Goal: Task Accomplishment & Management: Use online tool/utility

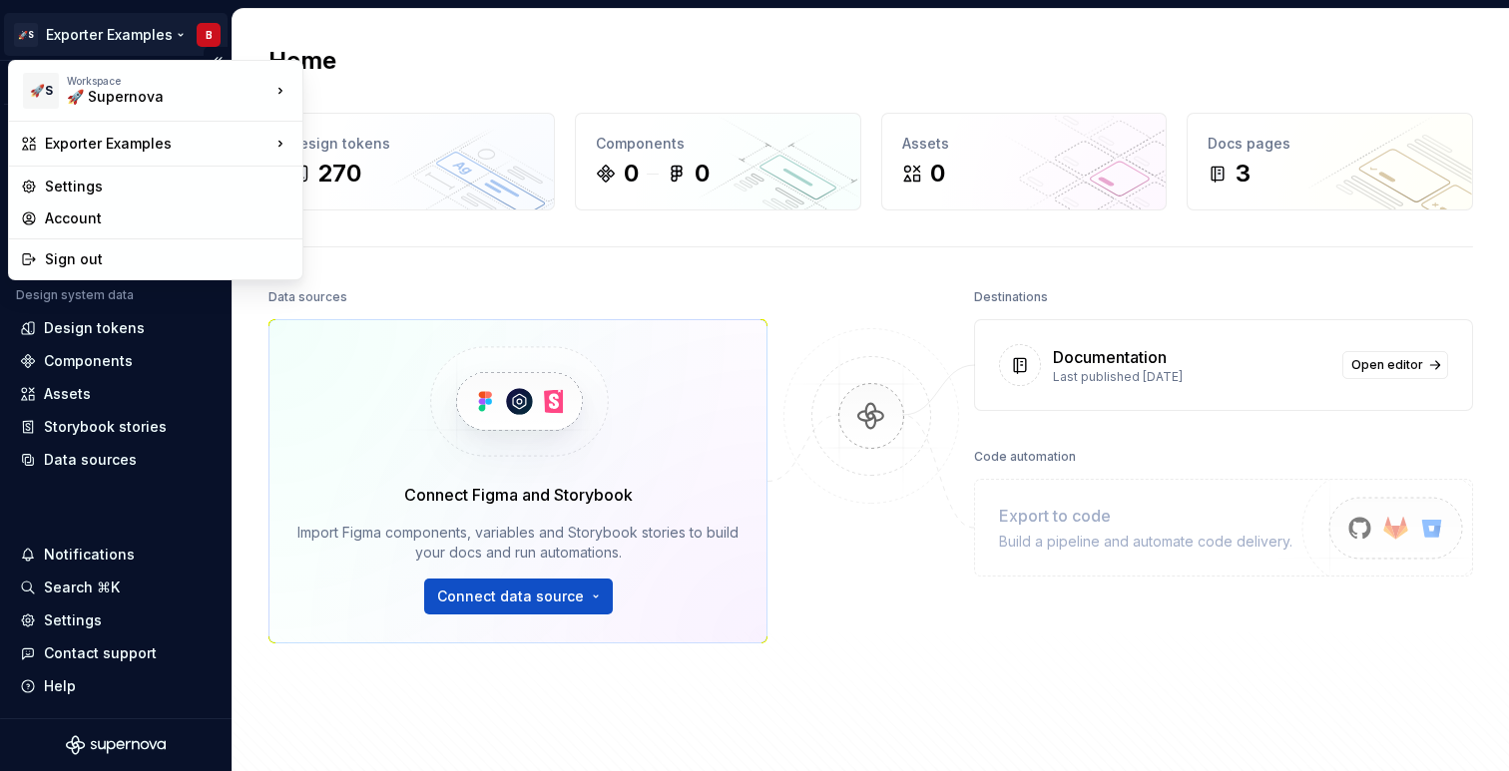
click at [105, 30] on html "🚀S Exporter Examples B Version Current draft Home Documentation Analytics Code …" at bounding box center [754, 385] width 1509 height 771
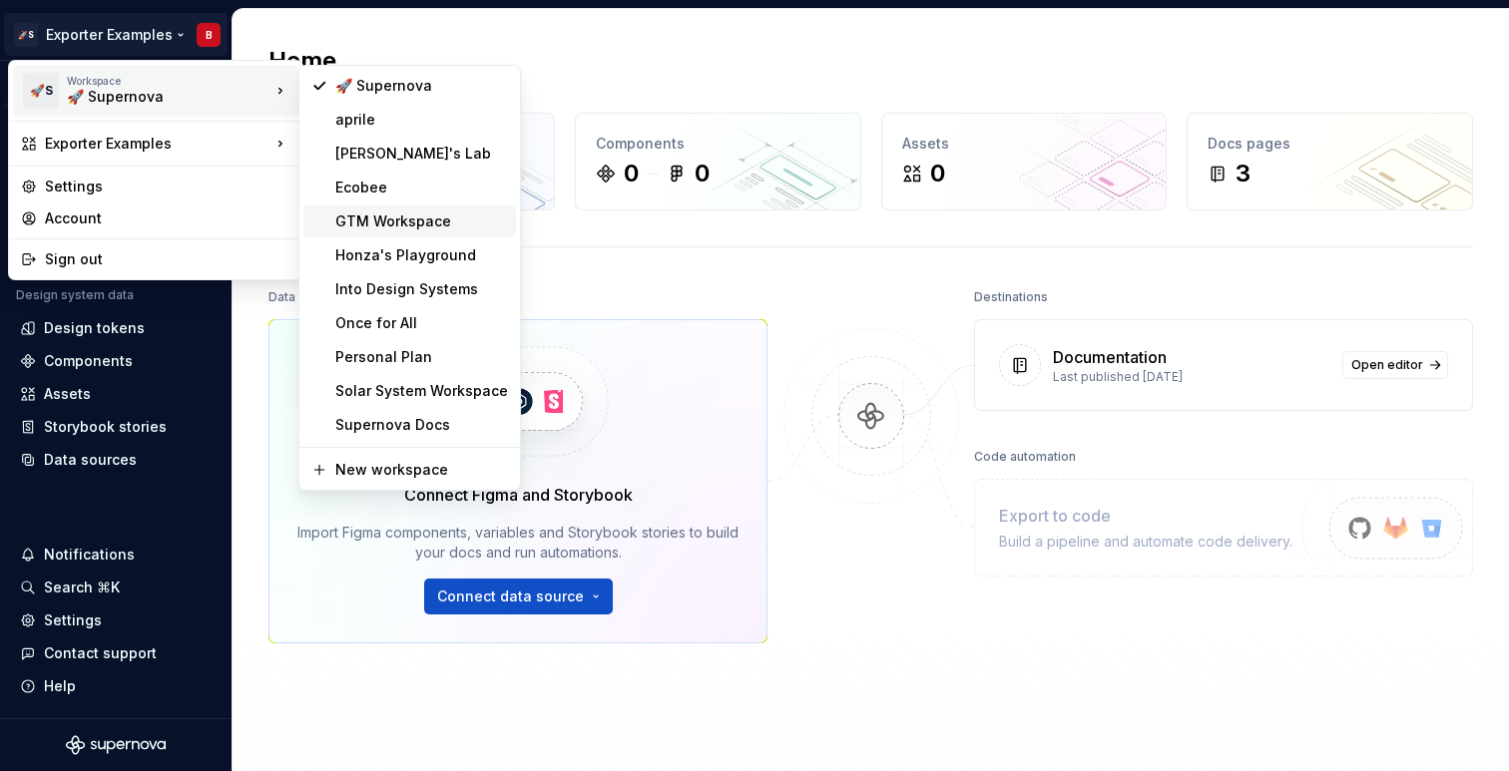
click at [391, 229] on div "GTM Workspace" at bounding box center [421, 222] width 173 height 20
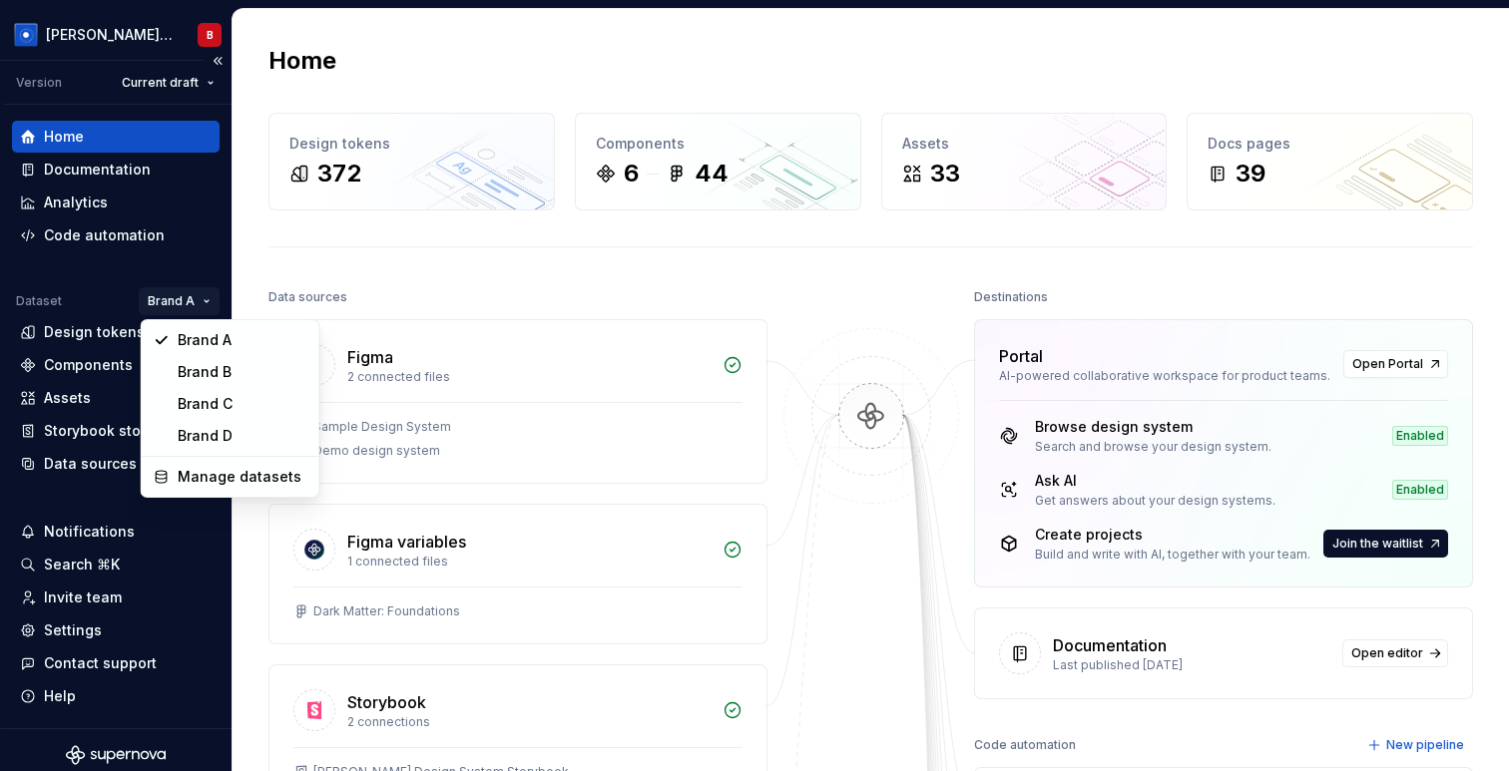
click at [205, 292] on html "Beatriz Design System B Version Current draft Home Documentation Analytics Code…" at bounding box center [754, 385] width 1509 height 771
click at [212, 445] on div "Brand D" at bounding box center [243, 436] width 130 height 20
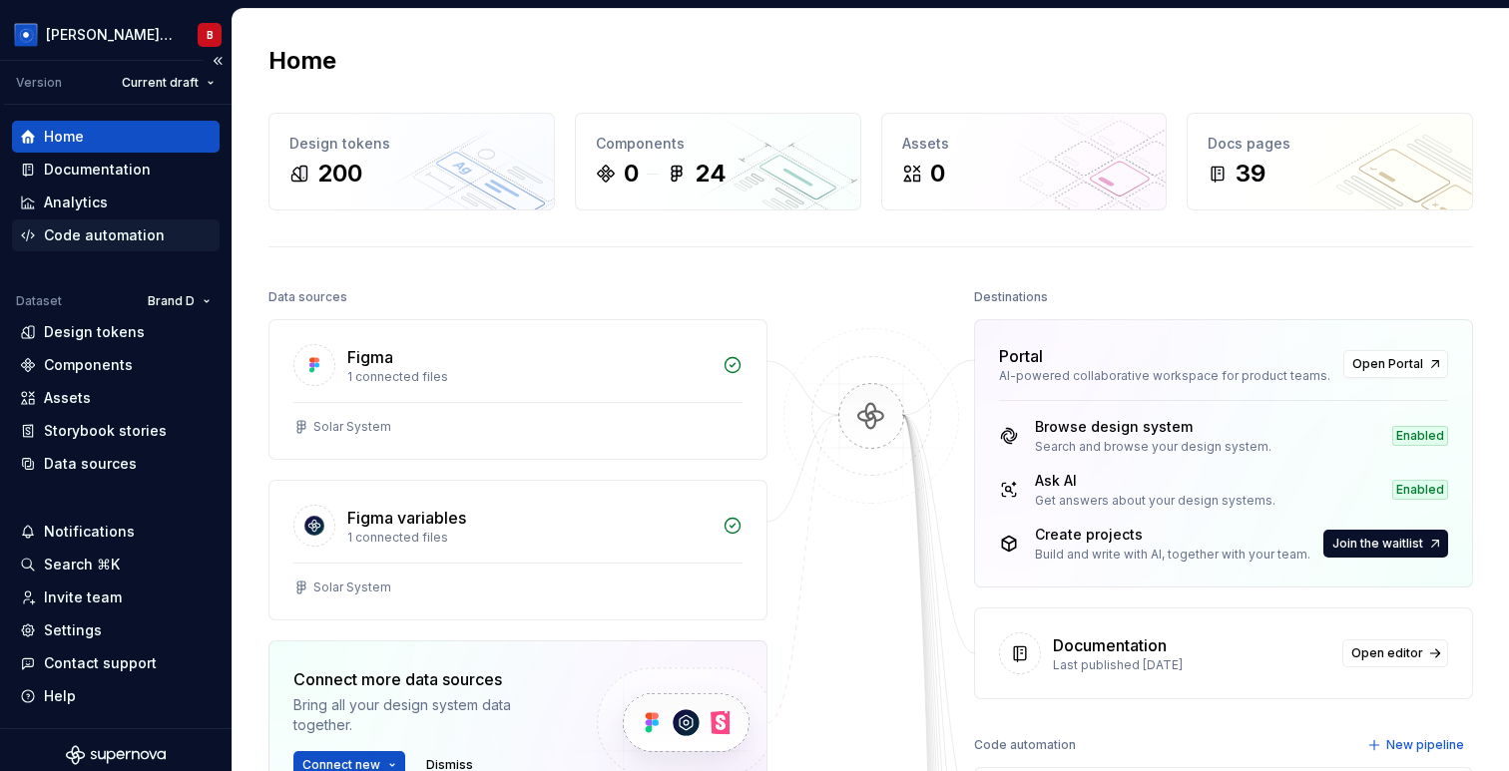
click at [133, 239] on div "Code automation" at bounding box center [104, 236] width 121 height 20
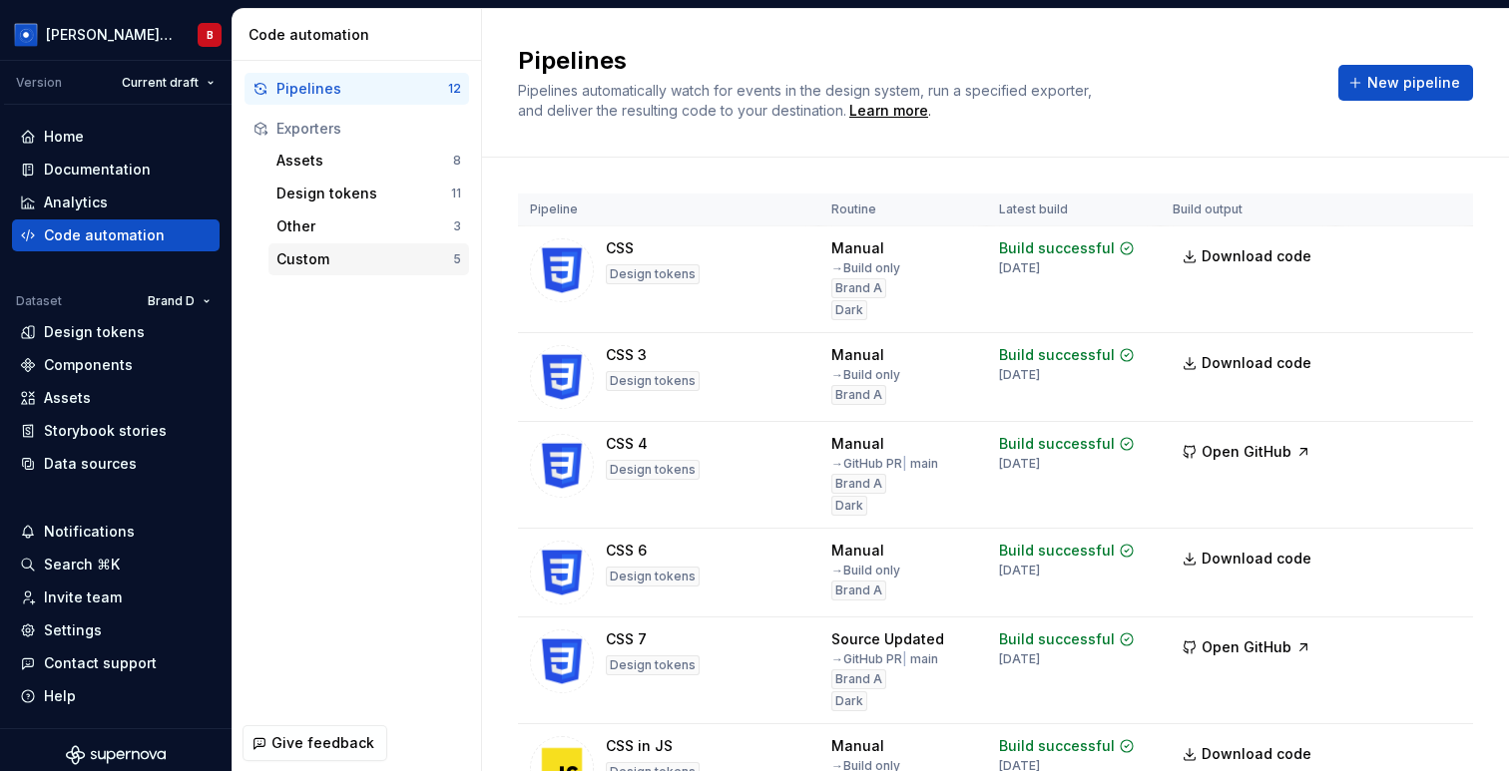
click at [363, 266] on div "Custom" at bounding box center [364, 259] width 177 height 20
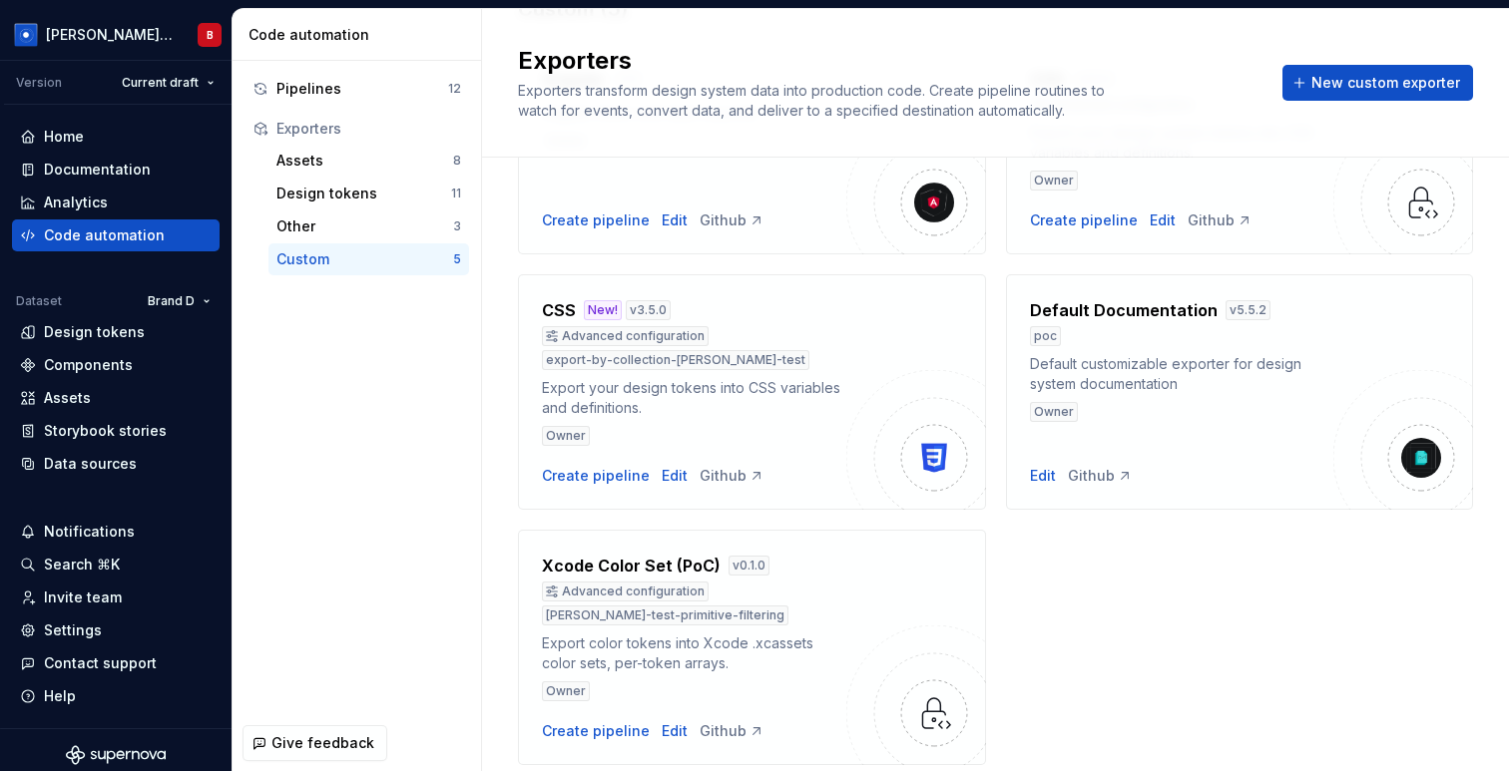
scroll to position [268, 0]
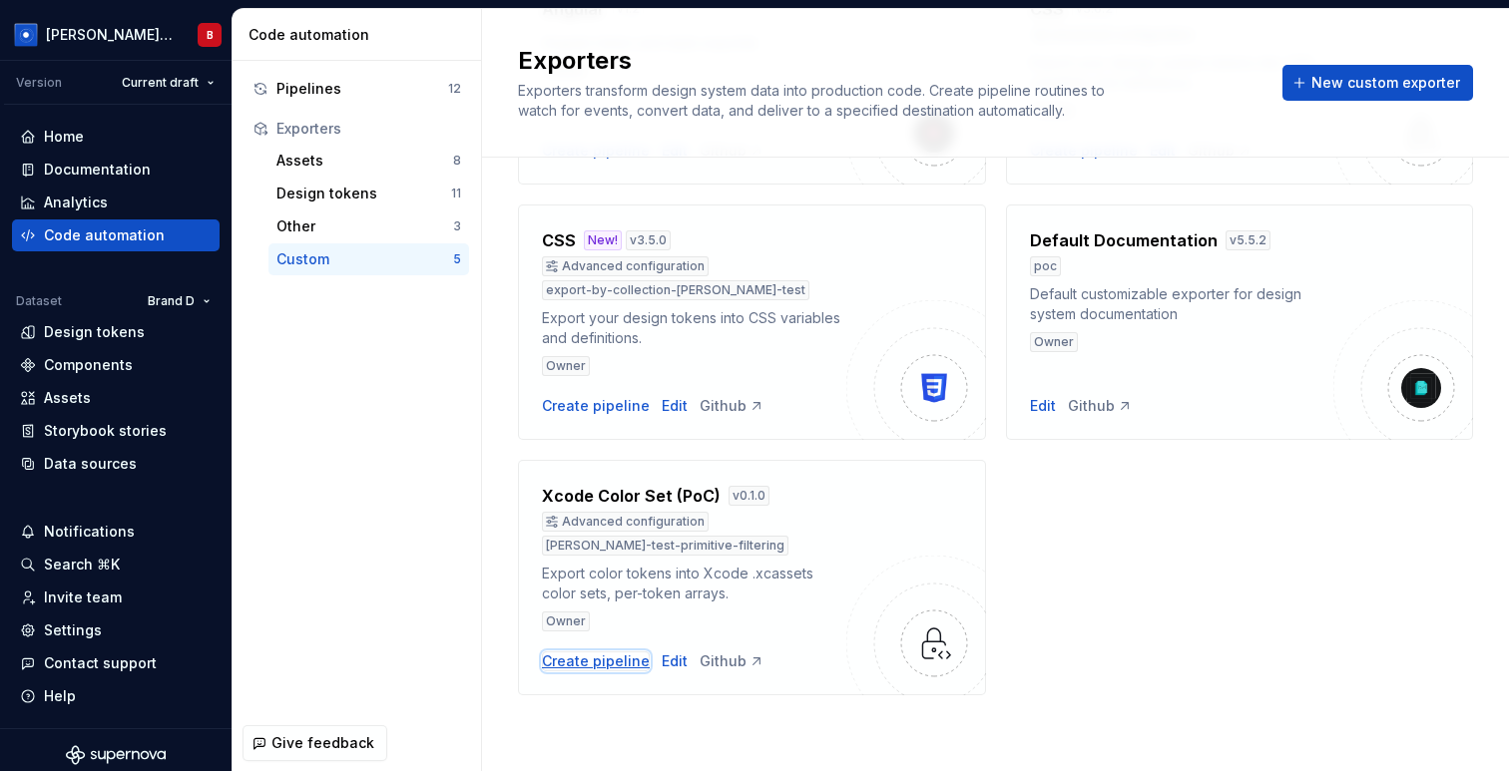
click at [629, 660] on div "Create pipeline" at bounding box center [596, 662] width 108 height 20
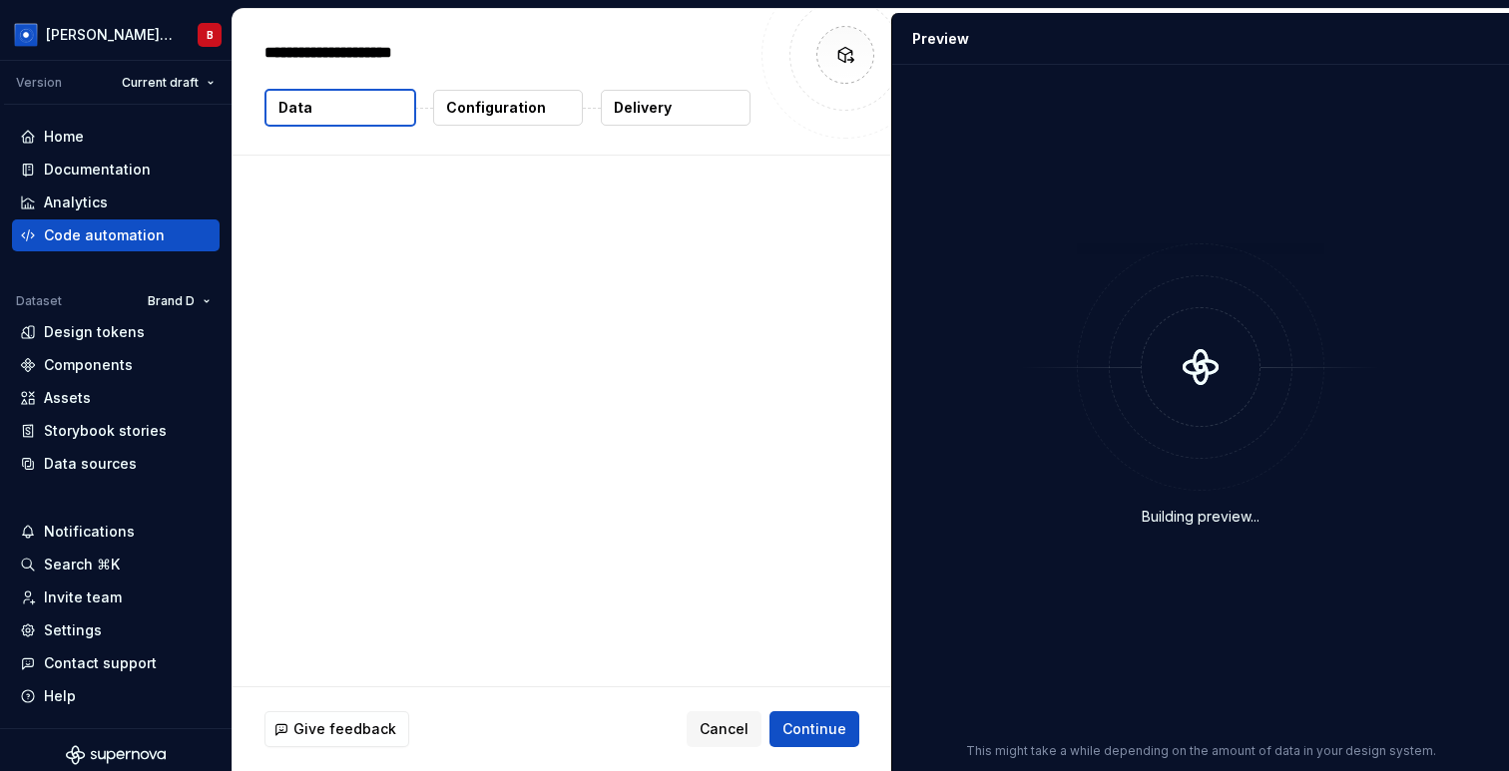
type textarea "*"
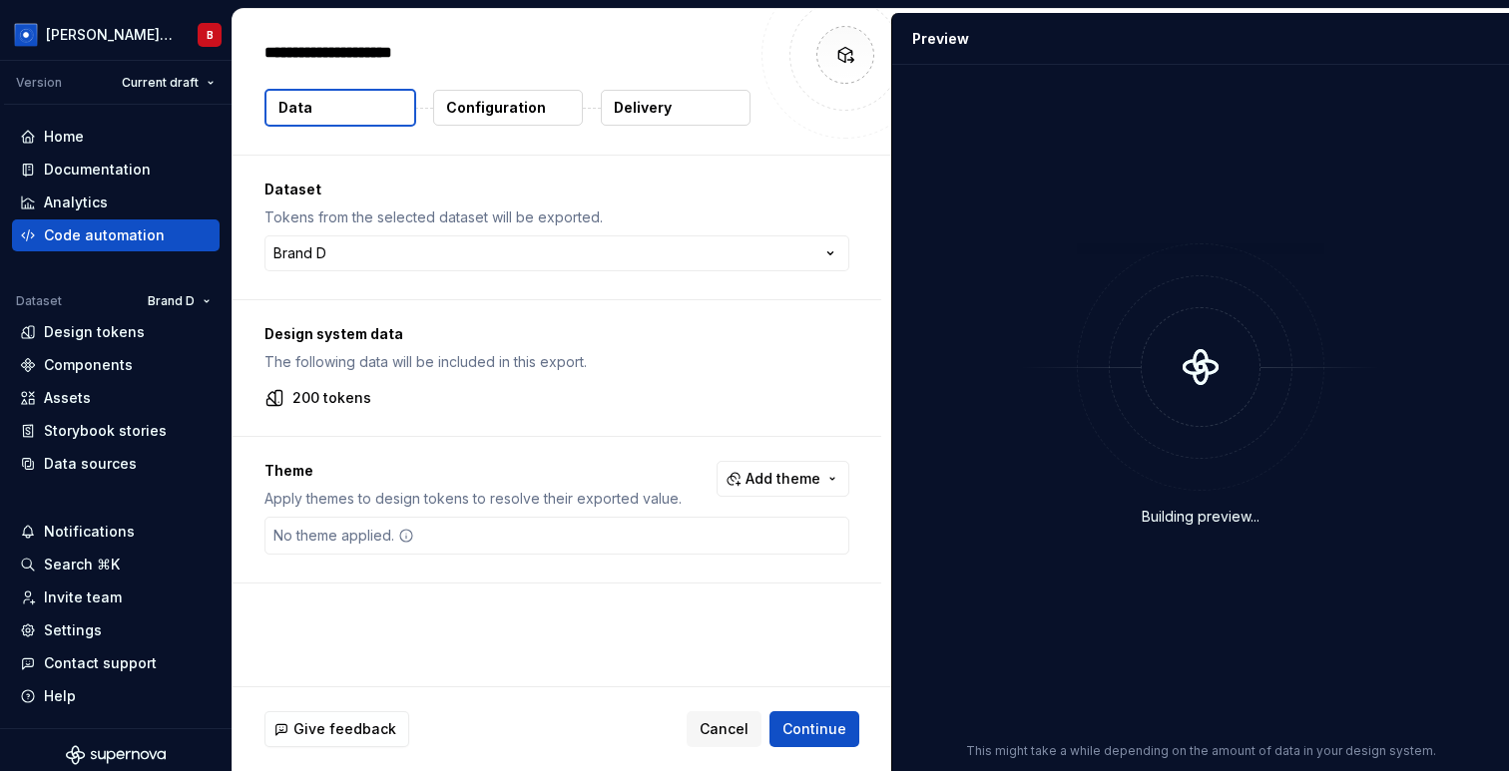
click at [476, 101] on p "Configuration" at bounding box center [496, 108] width 100 height 20
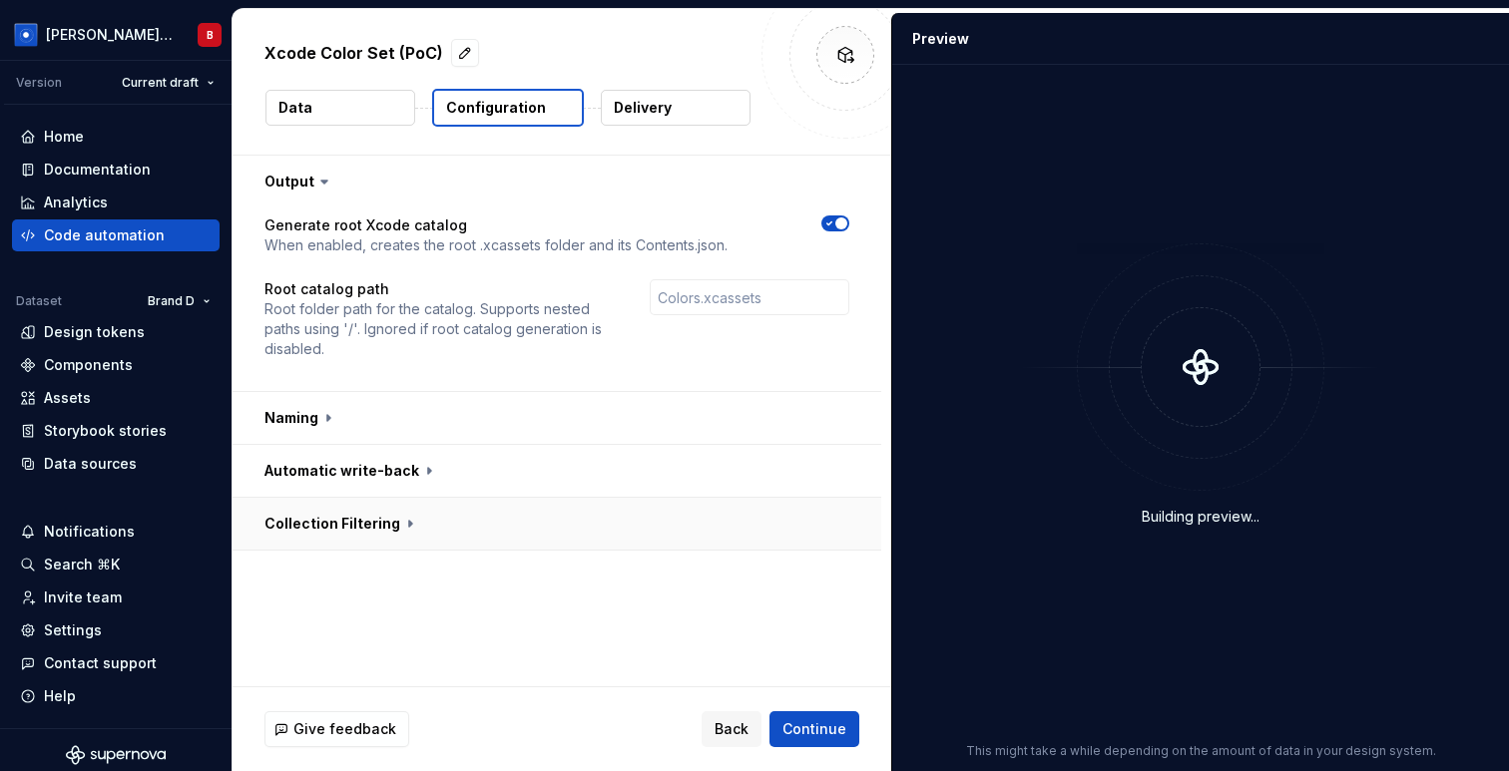
click at [380, 515] on button "button" at bounding box center [557, 524] width 649 height 52
click at [834, 571] on icon "button" at bounding box center [829, 566] width 16 height 12
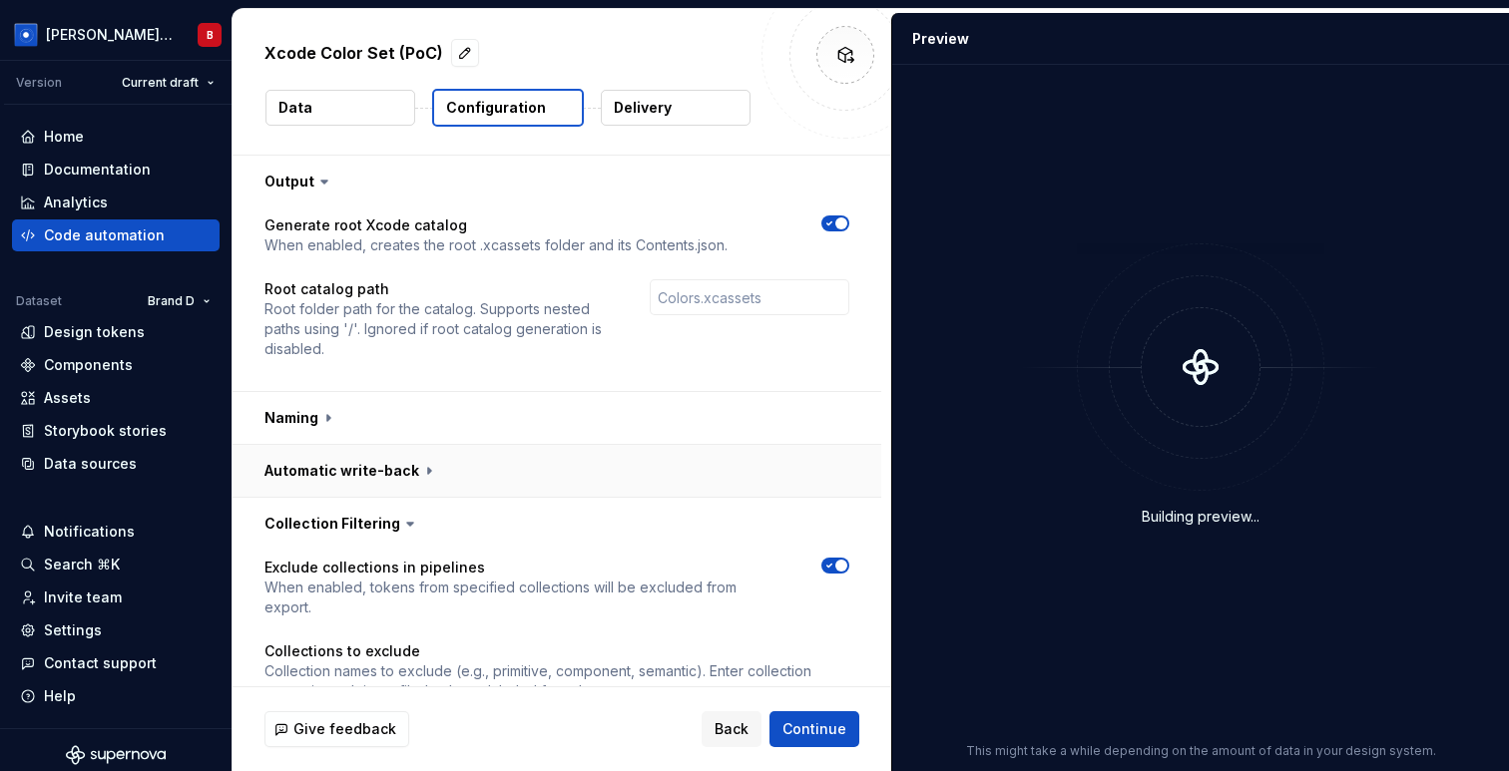
scroll to position [120, 0]
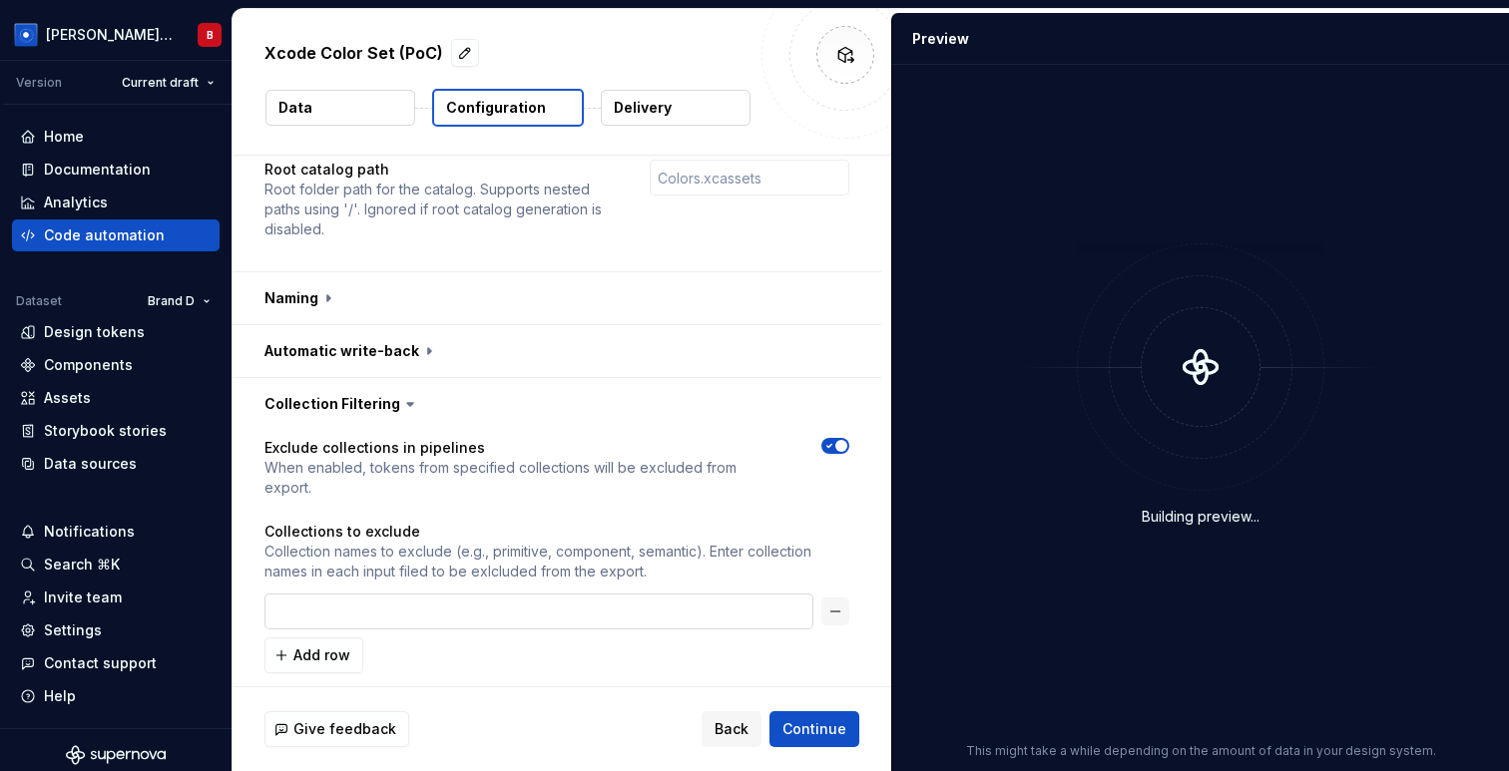
click at [373, 604] on input "text" at bounding box center [538, 612] width 549 height 36
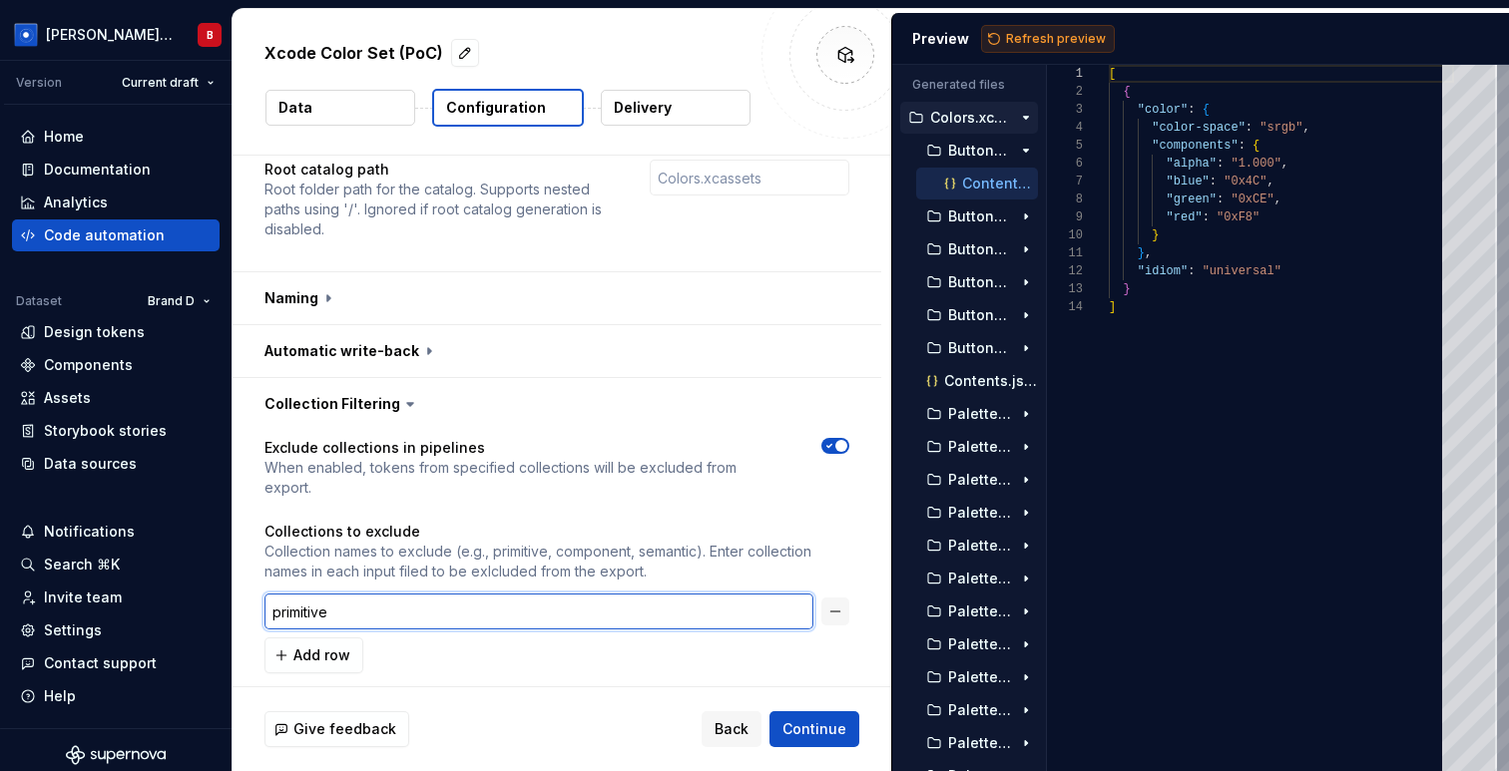
type input "primitive"
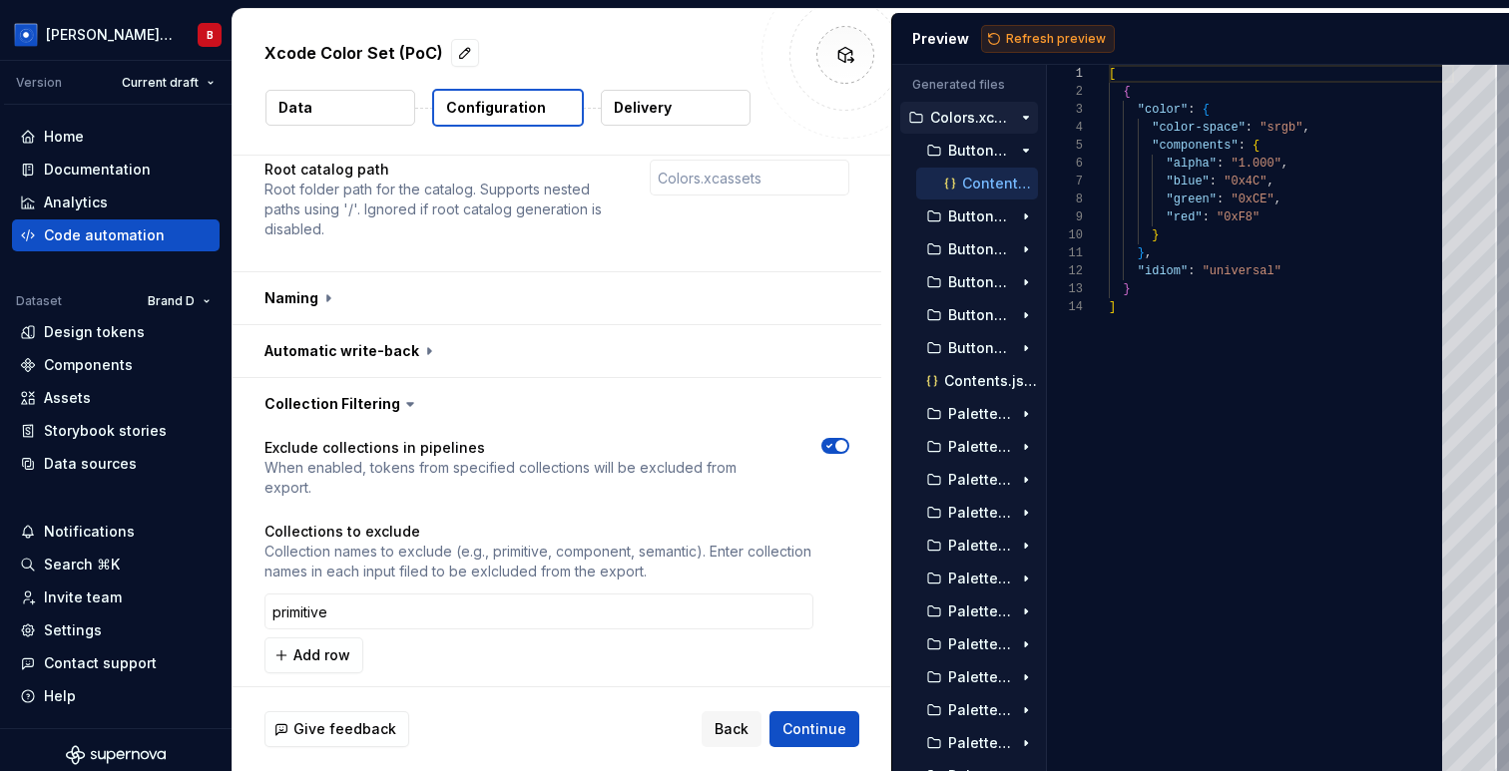
click at [1047, 35] on span "Refresh preview" at bounding box center [1056, 39] width 100 height 16
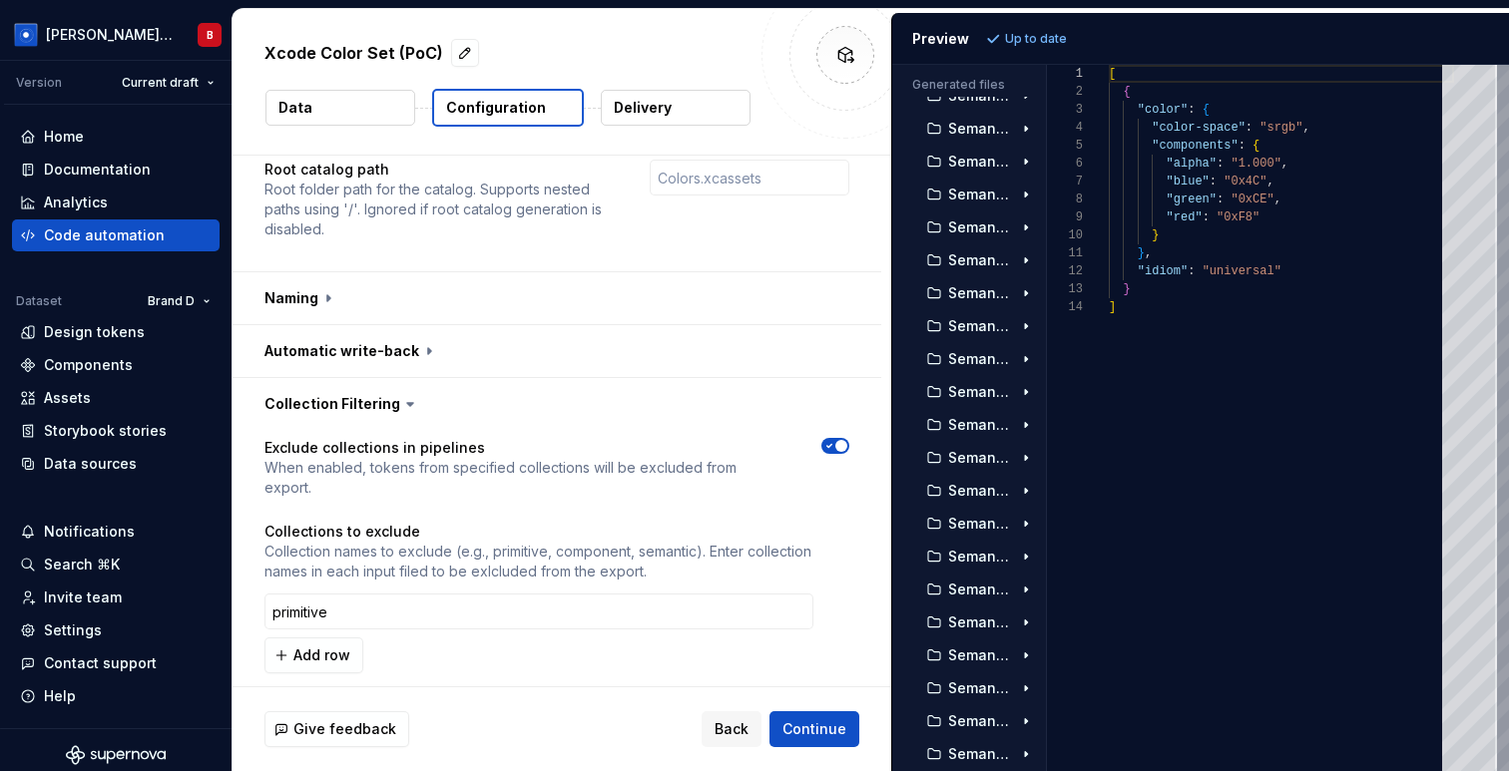
scroll to position [848, 0]
click at [107, 240] on div "Code automation" at bounding box center [104, 236] width 121 height 20
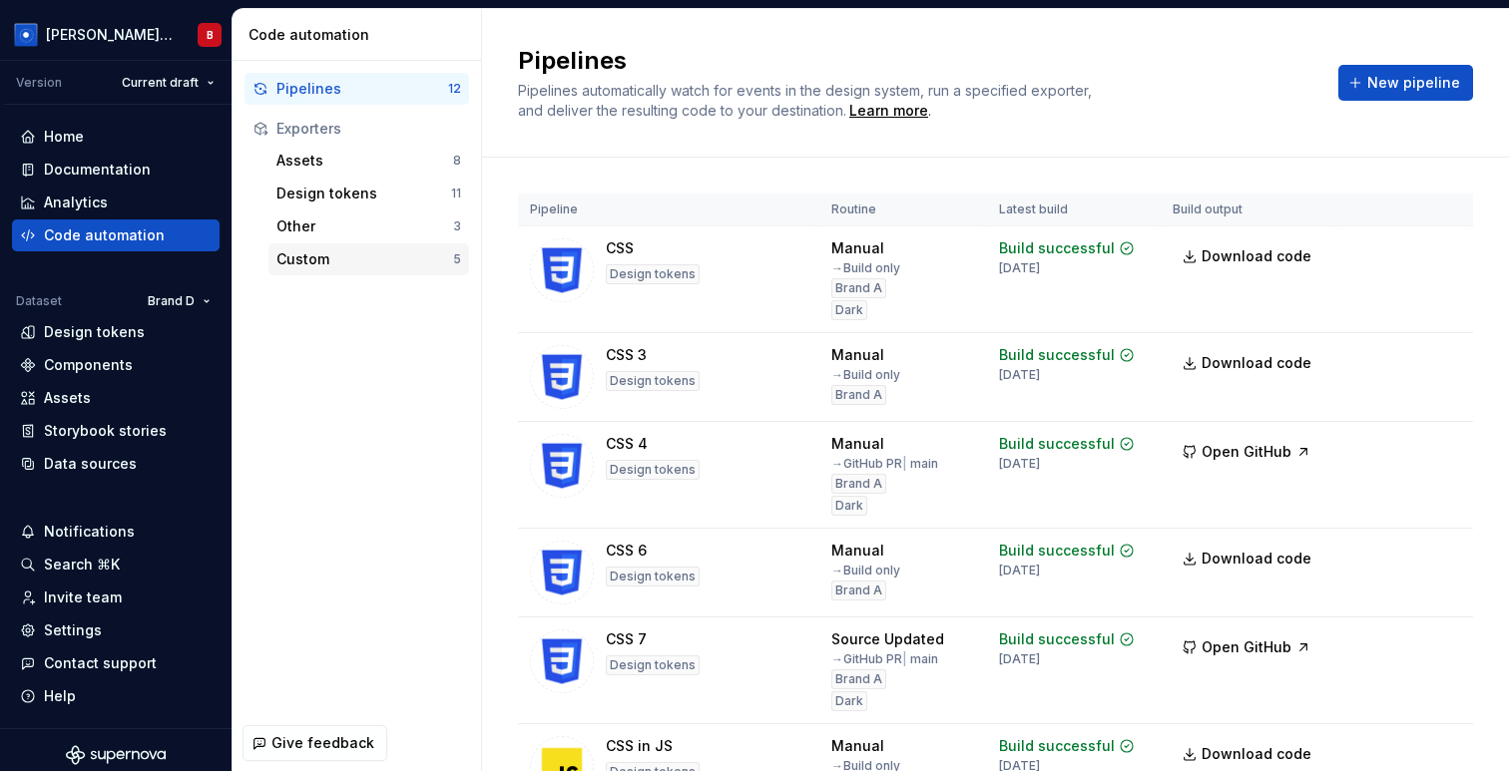
click at [324, 252] on div "Custom" at bounding box center [364, 259] width 177 height 20
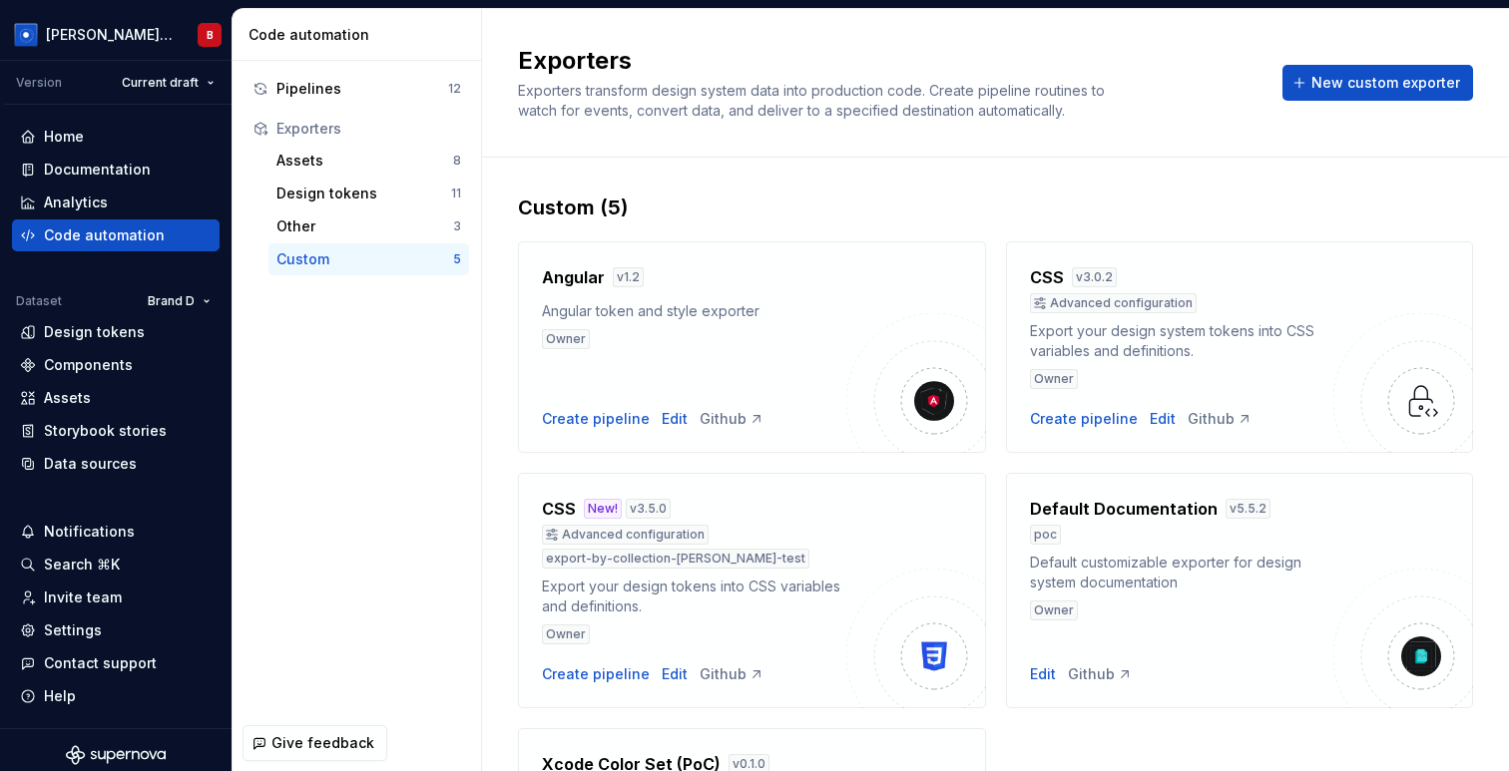
scroll to position [268, 0]
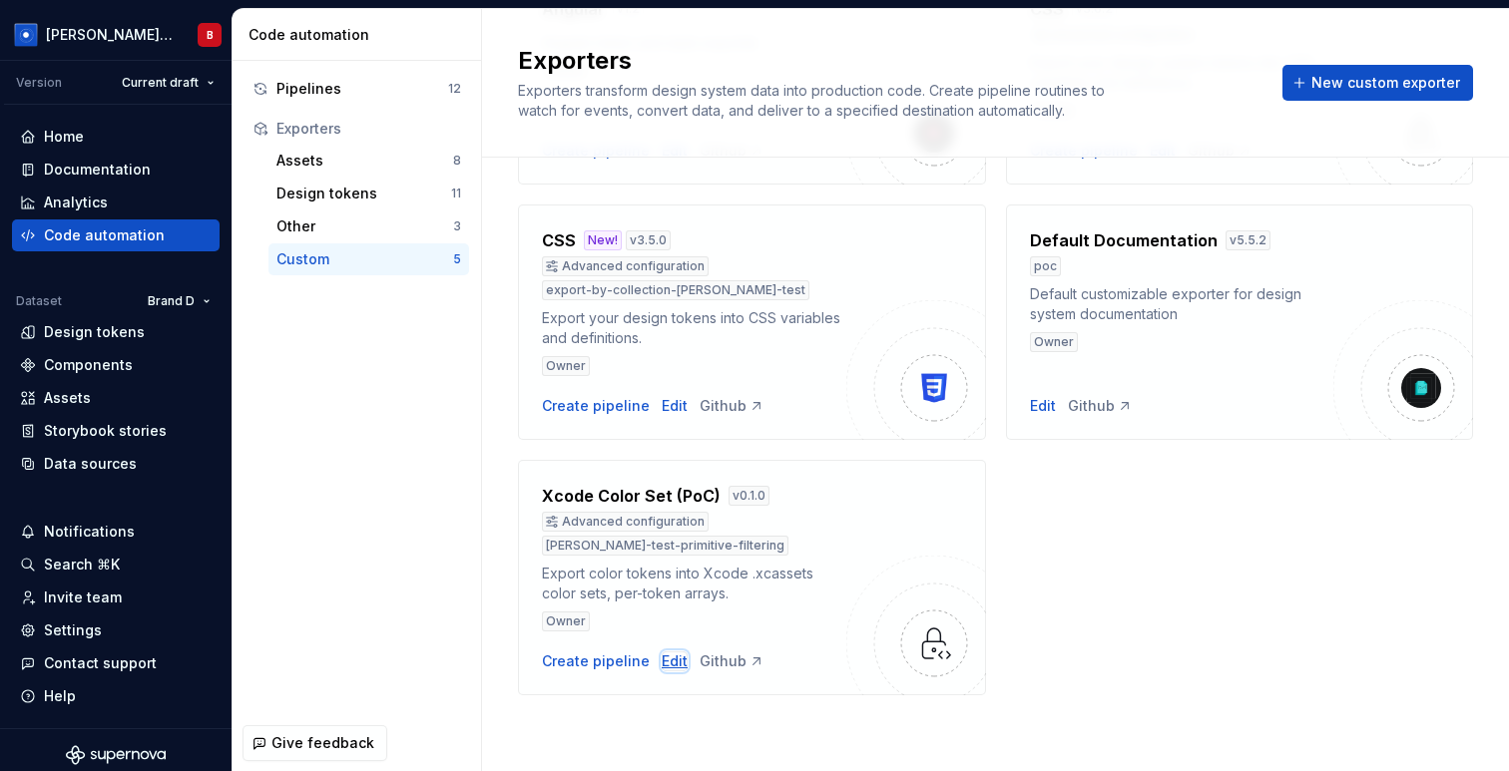
click at [663, 663] on div "Edit" at bounding box center [675, 662] width 26 height 20
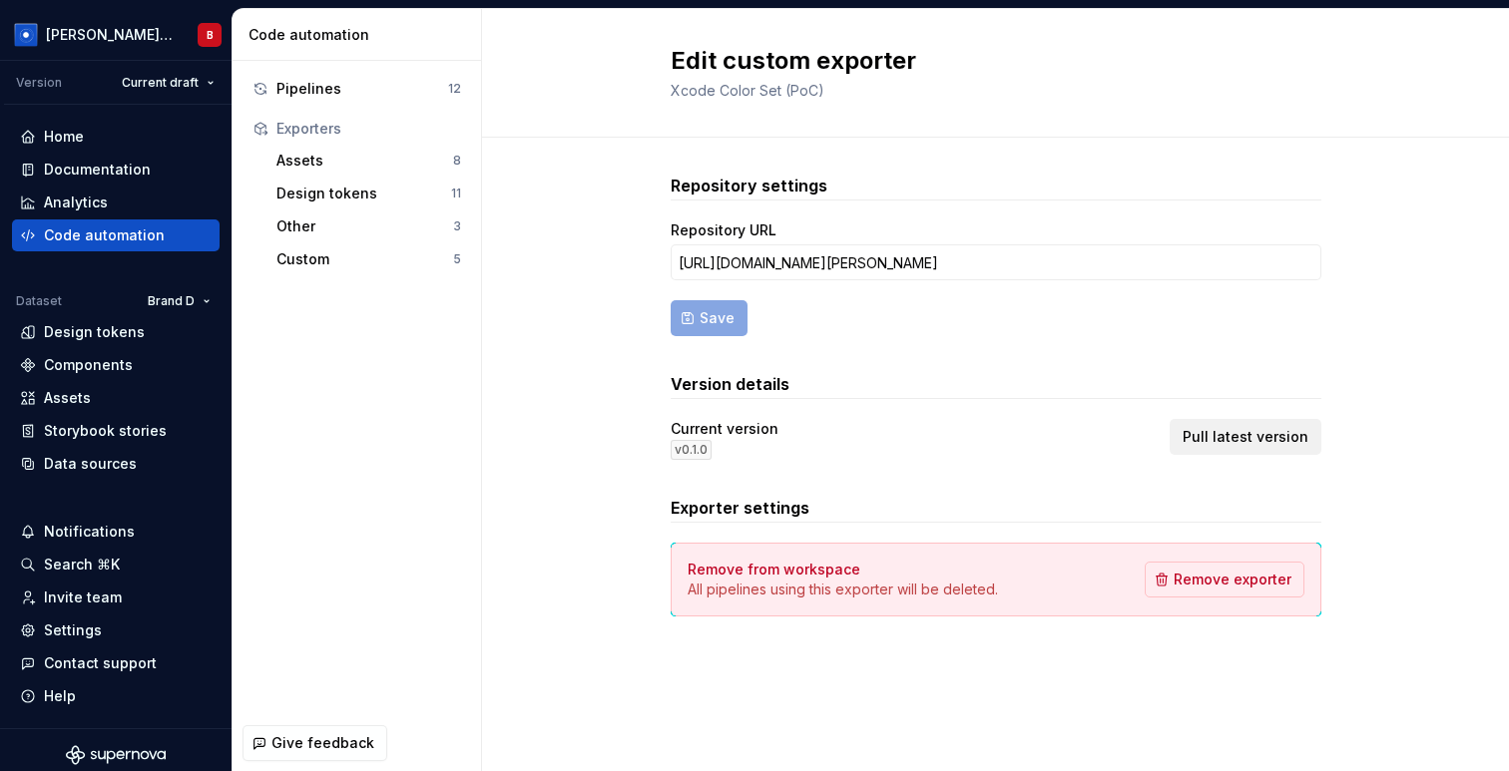
click at [1235, 443] on span "Pull latest version" at bounding box center [1246, 437] width 126 height 20
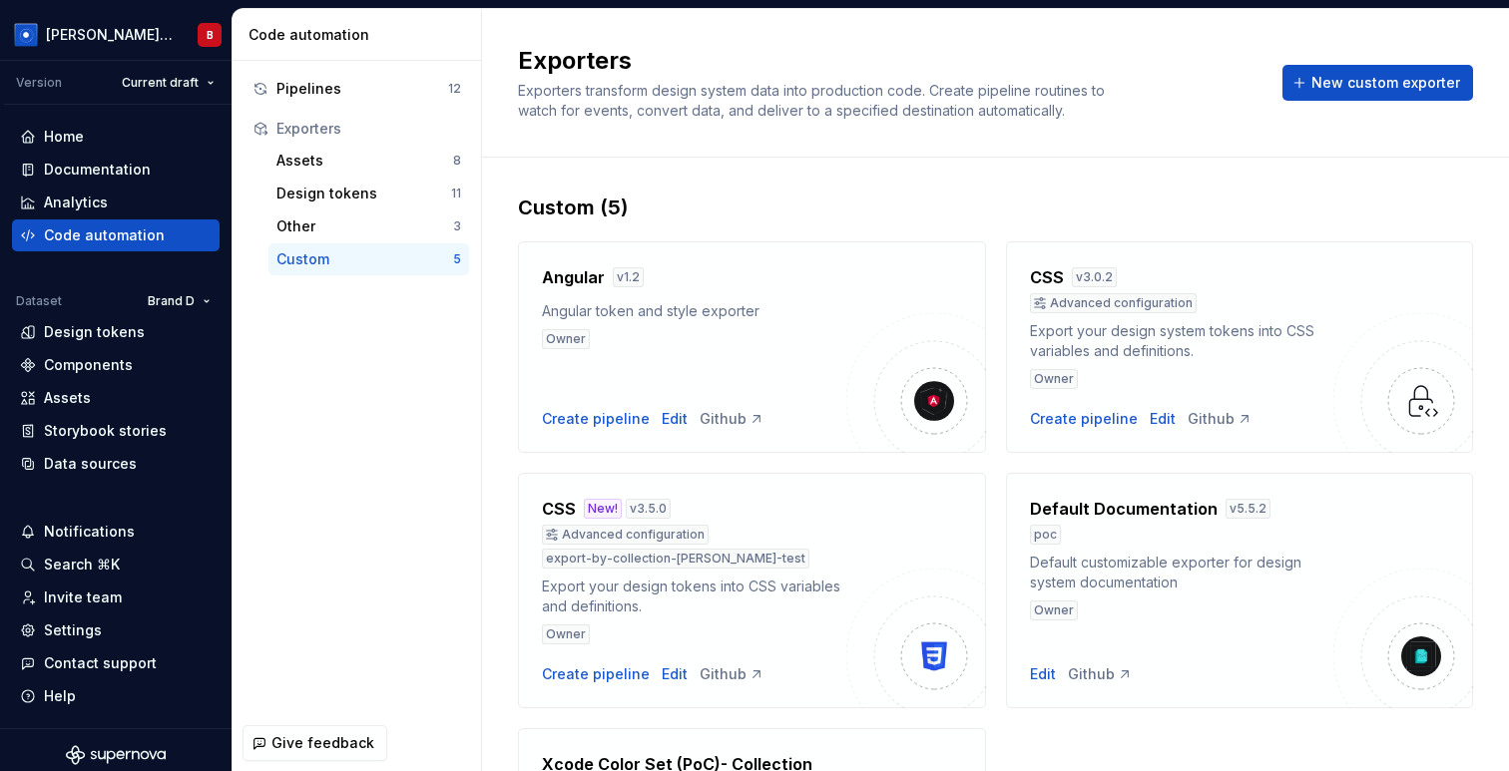
scroll to position [312, 0]
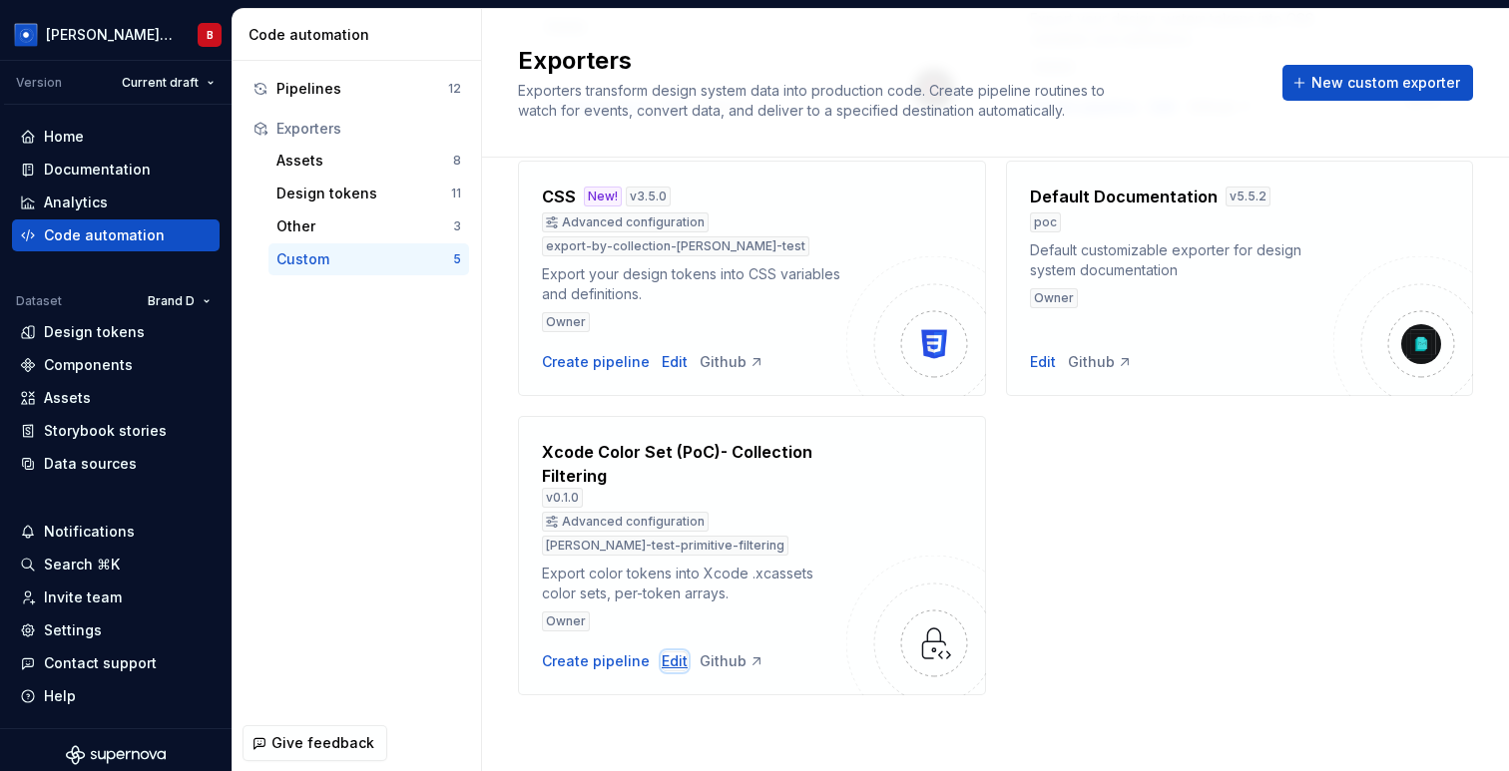
click at [662, 660] on div "Edit" at bounding box center [675, 662] width 26 height 20
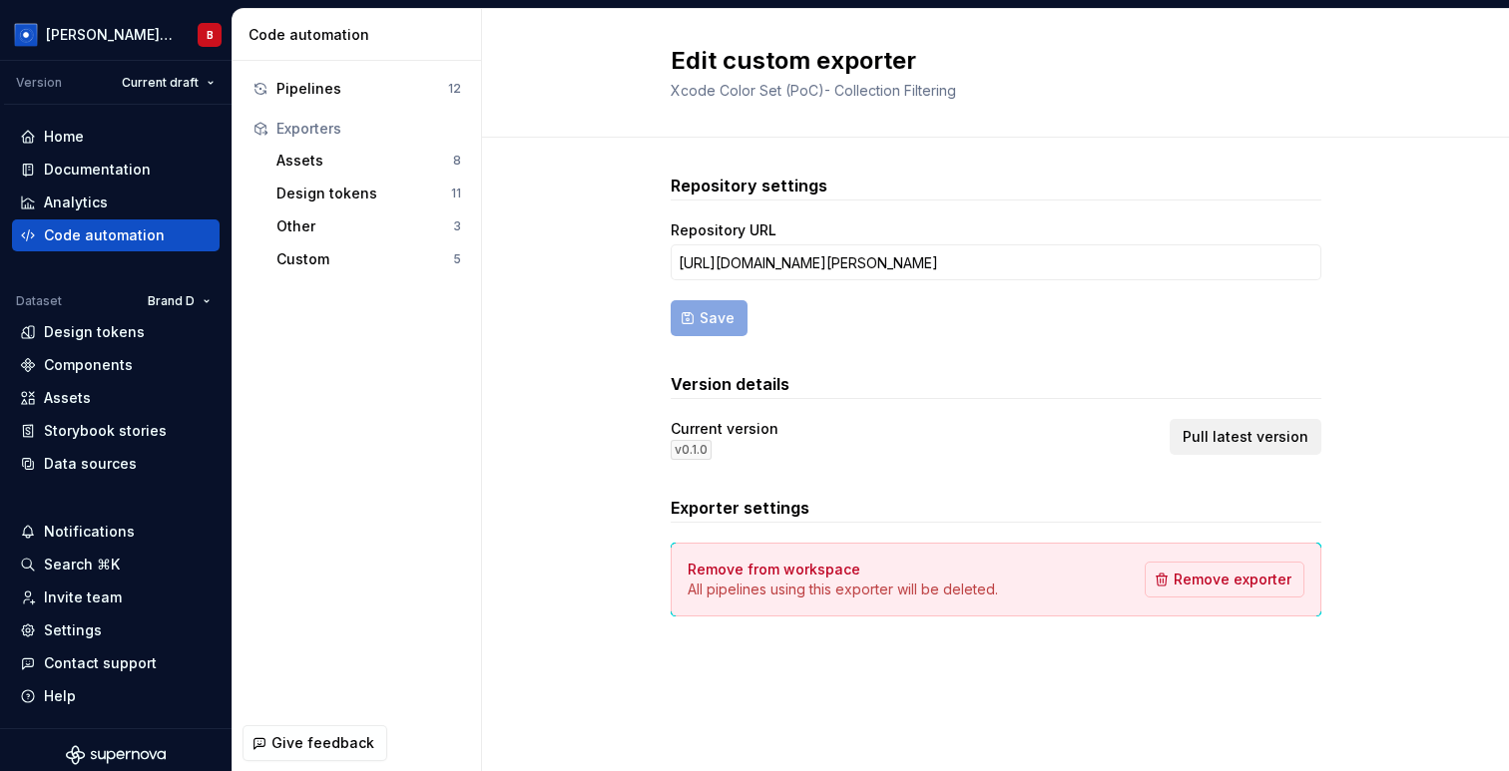
click at [1238, 442] on span "Pull latest version" at bounding box center [1246, 437] width 126 height 20
click at [322, 261] on div "Custom" at bounding box center [364, 259] width 177 height 20
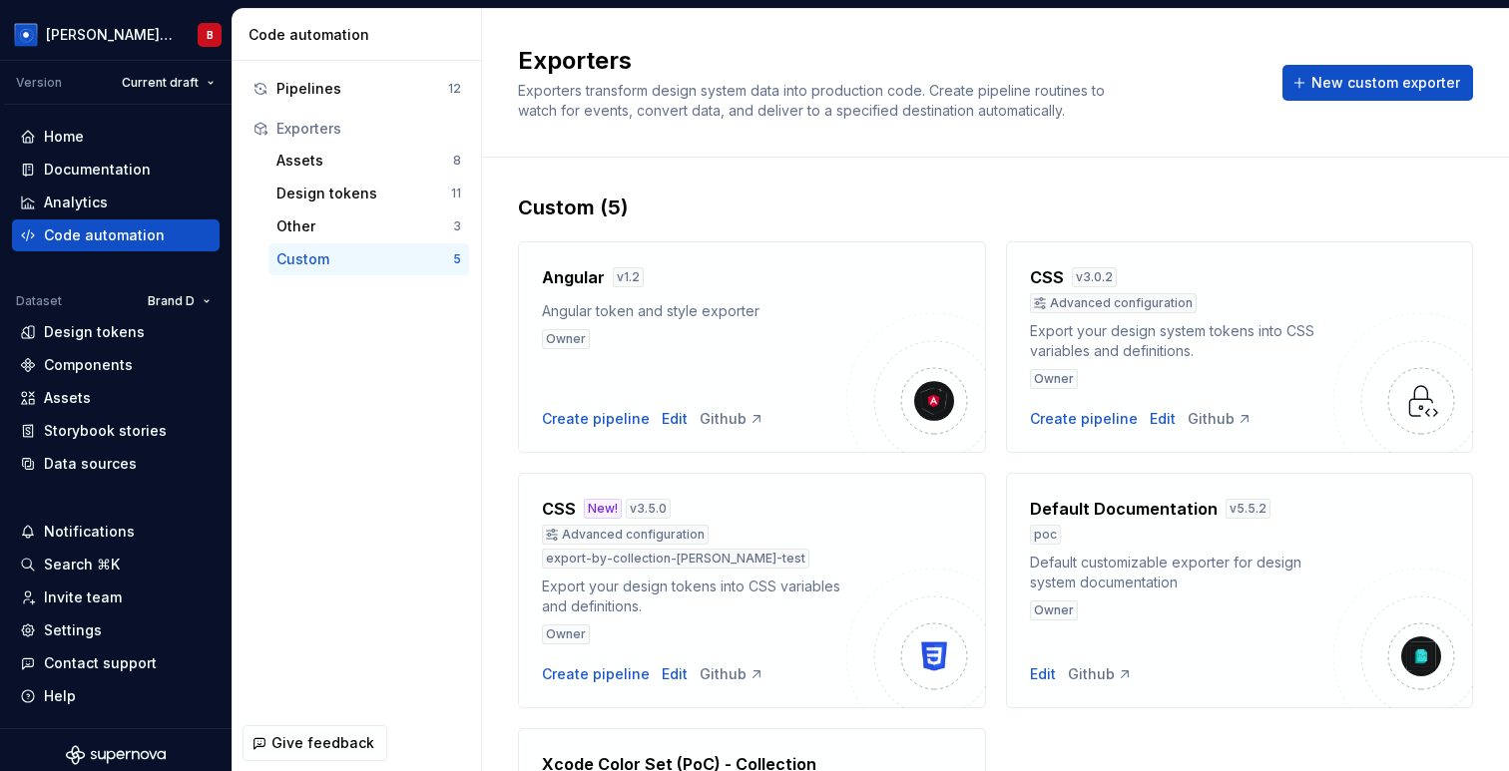
scroll to position [312, 0]
